Goal: Task Accomplishment & Management: Manage account settings

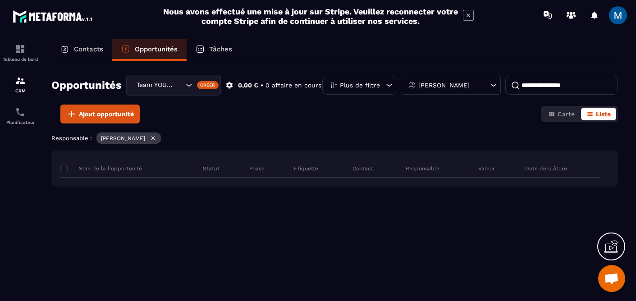
scroll to position [97, 0]
click at [191, 86] on icon "Search for option" at bounding box center [188, 85] width 9 height 9
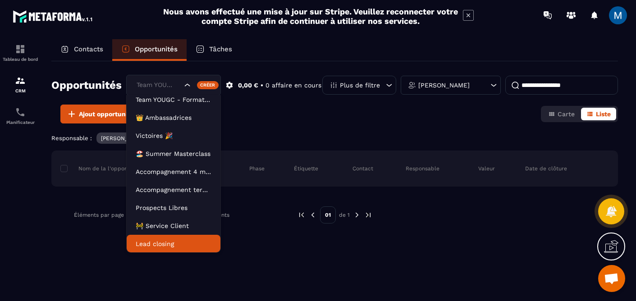
scroll to position [23, 0]
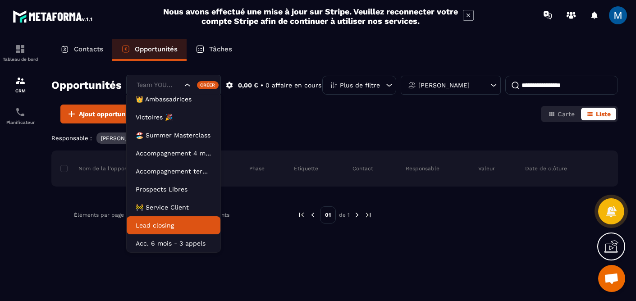
click at [178, 225] on p "Lead closing" at bounding box center [174, 225] width 76 height 9
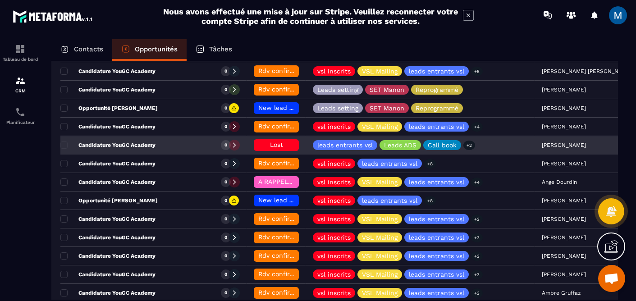
scroll to position [288, 0]
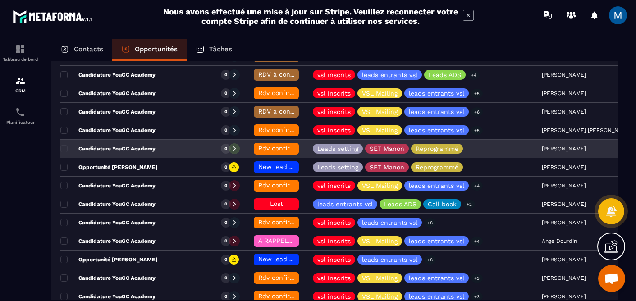
click at [258, 147] on span "Rdv confirmé ✅" at bounding box center [283, 148] width 51 height 7
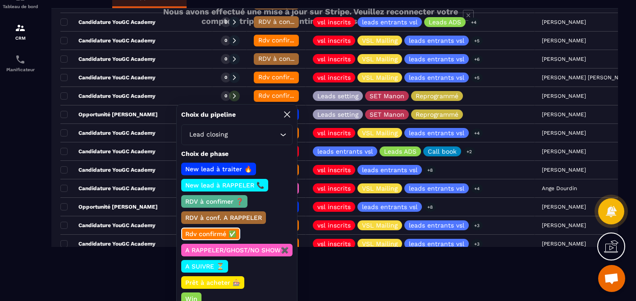
scroll to position [57, 0]
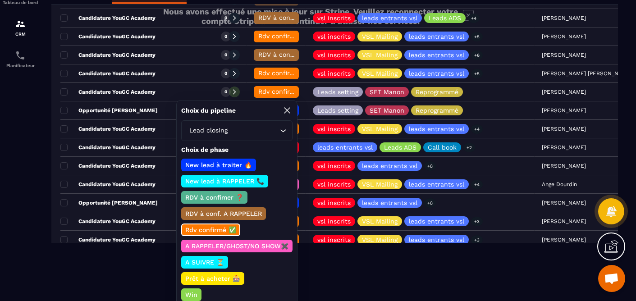
click at [213, 262] on p "A SUIVRE ⏳" at bounding box center [204, 262] width 41 height 9
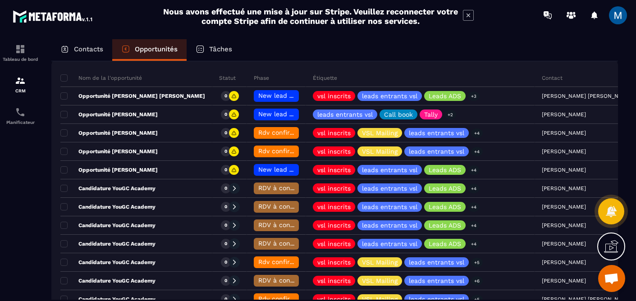
scroll to position [133, 0]
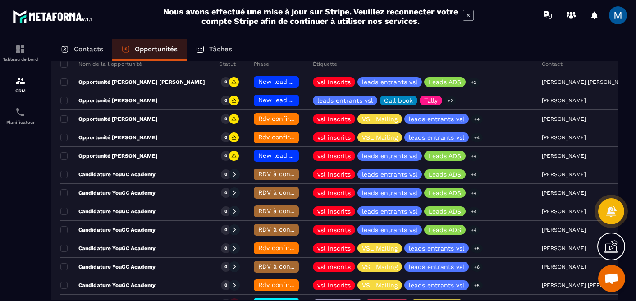
click at [92, 48] on p "Contacts" at bounding box center [88, 49] width 29 height 8
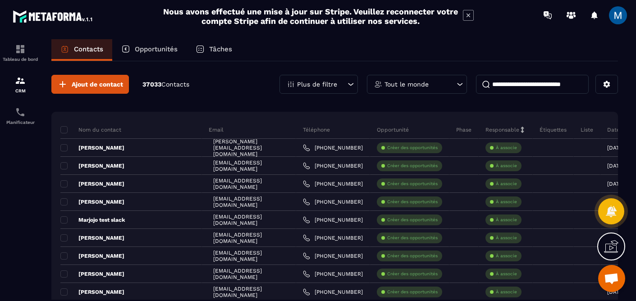
click at [526, 87] on input at bounding box center [532, 84] width 113 height 19
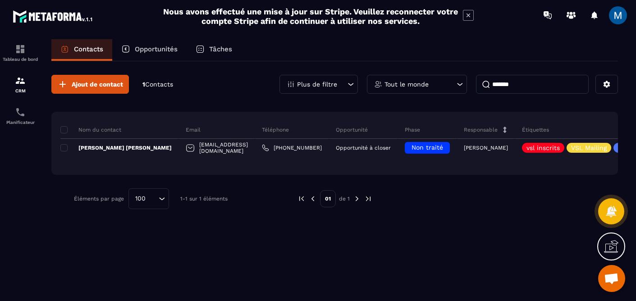
type input "*******"
click at [151, 48] on p "Opportunités" at bounding box center [156, 49] width 43 height 8
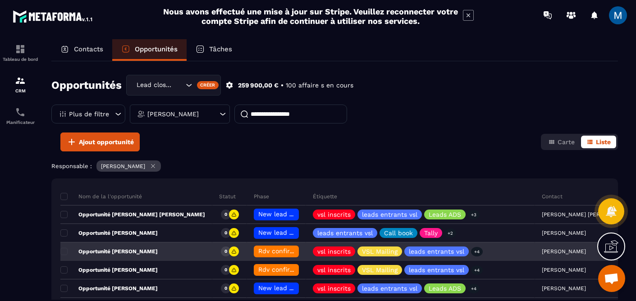
scroll to position [36, 0]
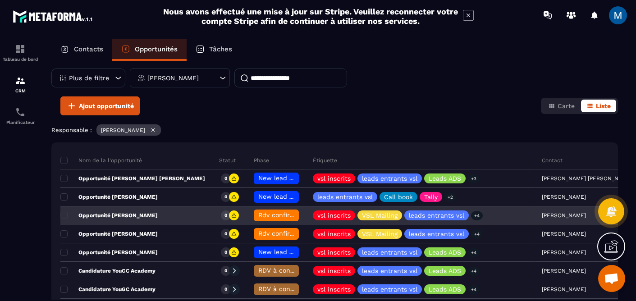
click at [167, 221] on div "Opportunité [PERSON_NAME]" at bounding box center [136, 216] width 152 height 18
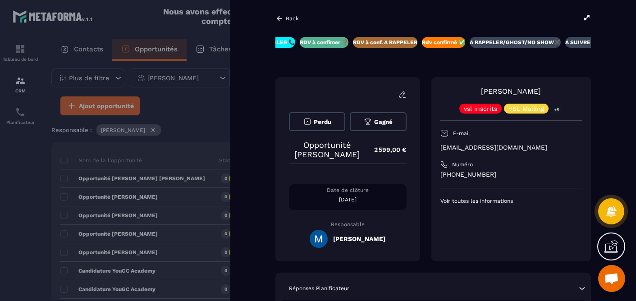
scroll to position [0, 116]
